Goal: Information Seeking & Learning: Learn about a topic

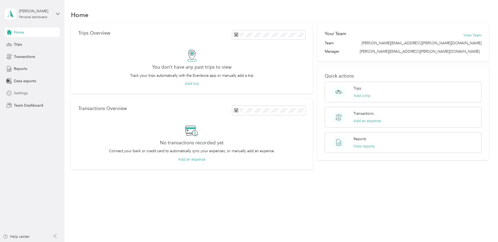
click at [24, 92] on span "Settings" at bounding box center [21, 92] width 14 height 5
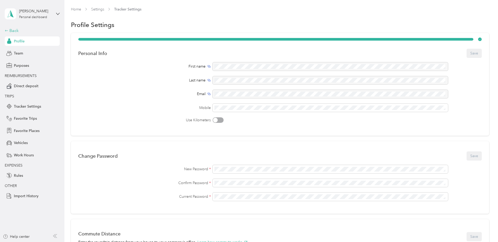
click at [7, 31] on icon at bounding box center [7, 31] width 4 height 4
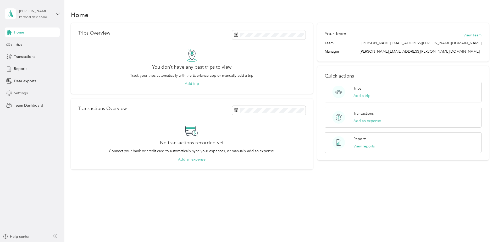
click at [23, 93] on span "Settings" at bounding box center [21, 92] width 14 height 5
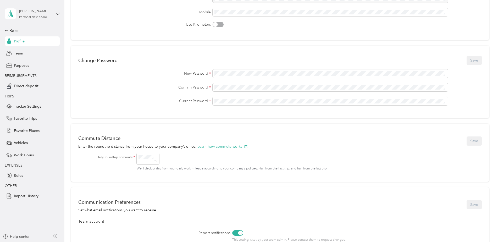
scroll to position [105, 0]
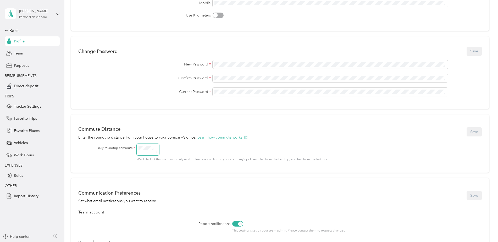
click at [155, 146] on span "mi" at bounding box center [155, 149] width 4 height 7
click at [203, 149] on div "mi We’ll deduct this from your daily work mileage according to your company’s p…" at bounding box center [305, 153] width 336 height 18
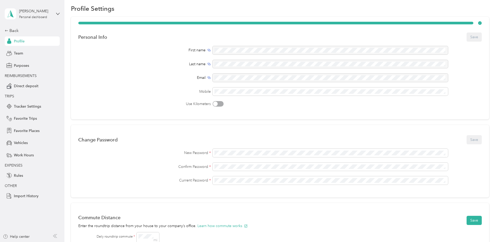
scroll to position [0, 0]
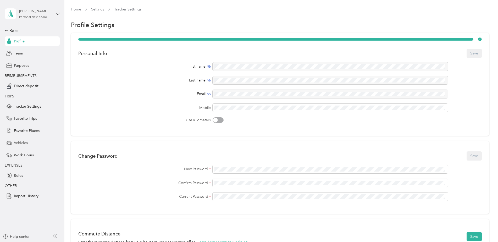
click at [16, 142] on span "Vehicles" at bounding box center [21, 142] width 14 height 5
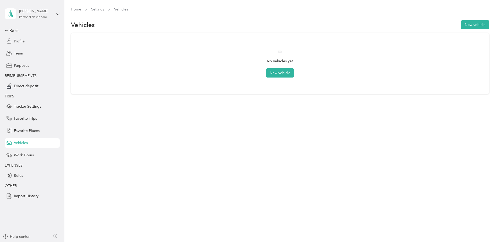
click at [18, 40] on span "Profile" at bounding box center [19, 40] width 11 height 5
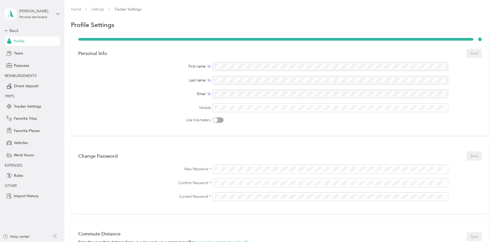
click at [56, 14] on div "[PERSON_NAME] Personal dashboard" at bounding box center [32, 14] width 55 height 18
click at [32, 41] on div "Team dashboard" at bounding box center [23, 42] width 28 height 5
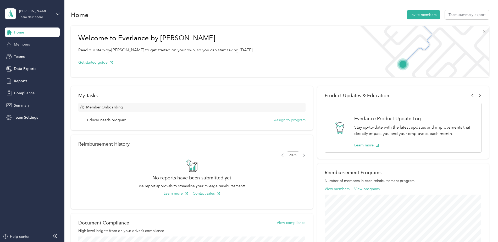
click at [22, 44] on span "Members" at bounding box center [22, 44] width 16 height 5
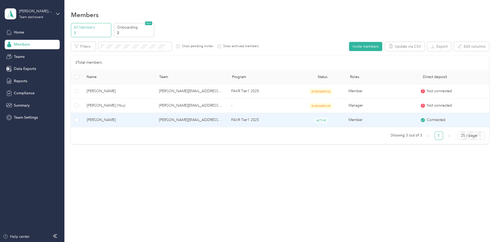
click at [99, 119] on span "[PERSON_NAME]" at bounding box center [119, 120] width 64 height 6
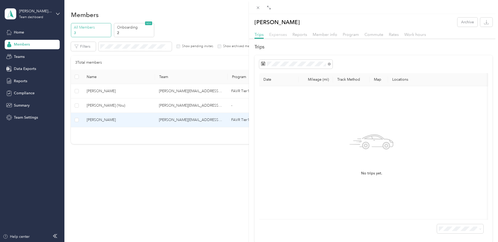
click at [280, 35] on span "Expenses" at bounding box center [278, 34] width 18 height 5
click at [394, 34] on span "Rates" at bounding box center [394, 34] width 10 height 5
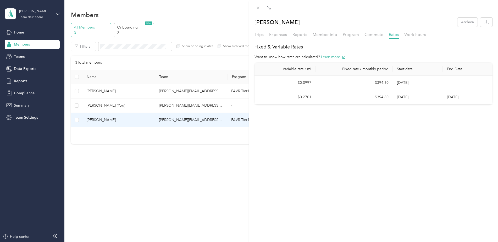
click at [249, 36] on div "Trips Expenses Reports Member info Program Commute Rates Work hours" at bounding box center [373, 35] width 249 height 8
click at [257, 35] on span "Trips" at bounding box center [258, 34] width 9 height 5
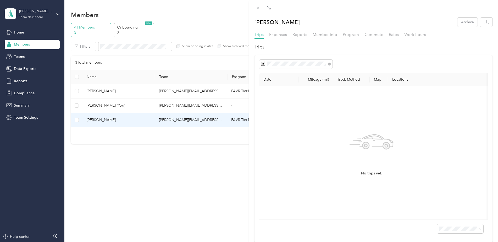
click at [27, 70] on div "[PERSON_NAME] Archive Trips Expenses Reports Member info Program Commute Rates …" at bounding box center [249, 121] width 498 height 242
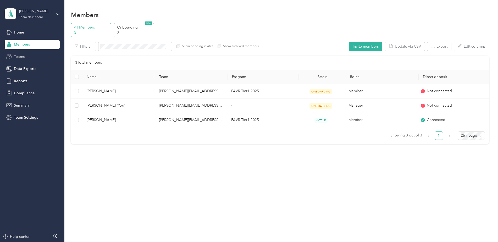
click at [19, 55] on span "Teams" at bounding box center [19, 56] width 11 height 5
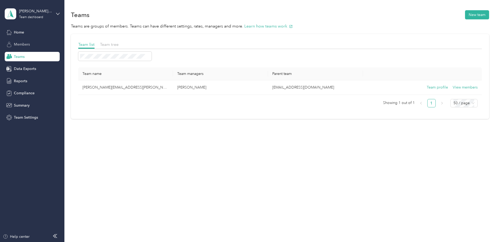
click at [17, 45] on span "Members" at bounding box center [22, 44] width 16 height 5
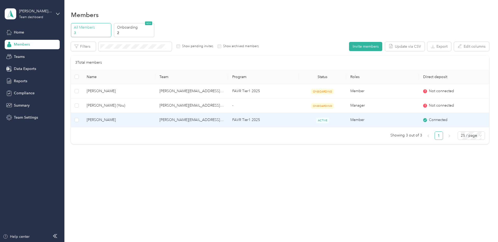
click at [116, 121] on span "[PERSON_NAME]" at bounding box center [119, 120] width 64 height 6
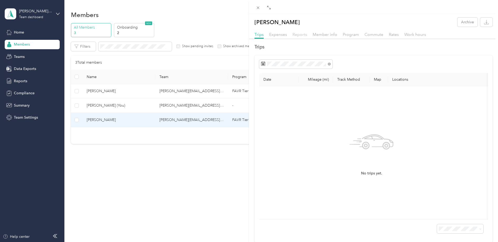
click at [301, 33] on span "Reports" at bounding box center [299, 34] width 15 height 5
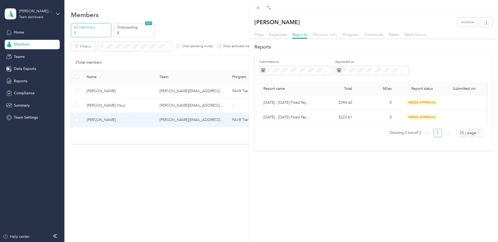
click at [326, 34] on span "Member info" at bounding box center [325, 34] width 25 height 5
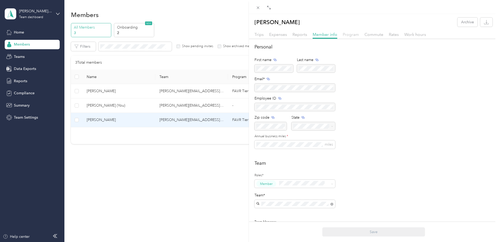
click at [352, 34] on span "Program" at bounding box center [351, 34] width 16 height 5
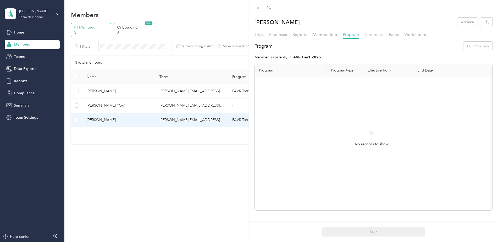
click at [370, 32] on span "Commute" at bounding box center [373, 34] width 19 height 5
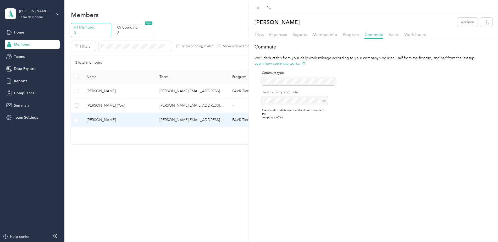
click at [391, 34] on span "Rates" at bounding box center [394, 34] width 10 height 5
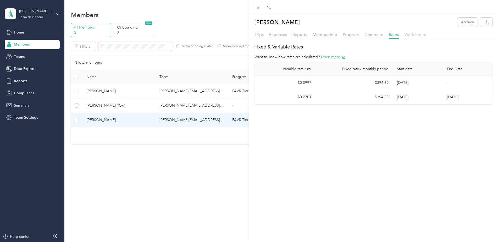
click at [417, 34] on span "Work hours" at bounding box center [415, 34] width 22 height 5
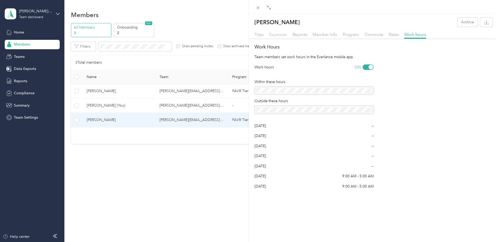
click at [280, 34] on span "Expenses" at bounding box center [278, 34] width 18 height 5
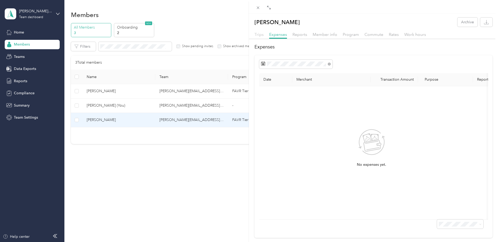
click at [260, 35] on span "Trips" at bounding box center [258, 34] width 9 height 5
click at [57, 15] on div "[PERSON_NAME] Archive Trips Expenses Reports Member info Program Commute Rates …" at bounding box center [249, 121] width 498 height 242
